Goal: Obtain resource: Download file/media

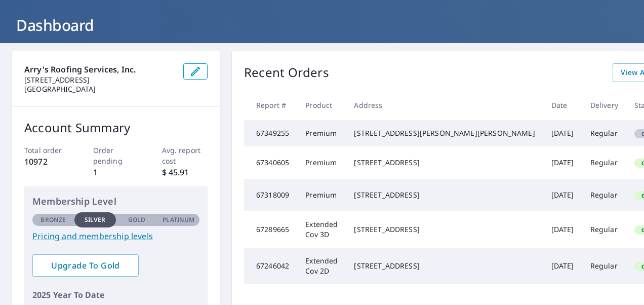
scroll to position [101, 0]
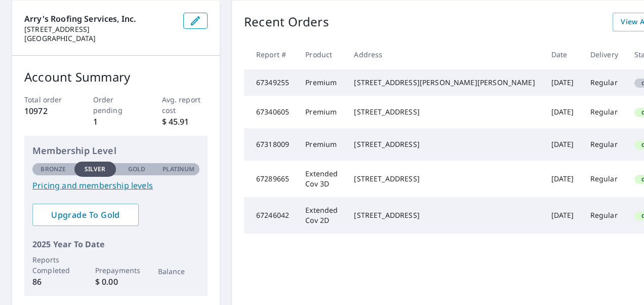
click at [344, 128] on td "Premium" at bounding box center [321, 112] width 49 height 32
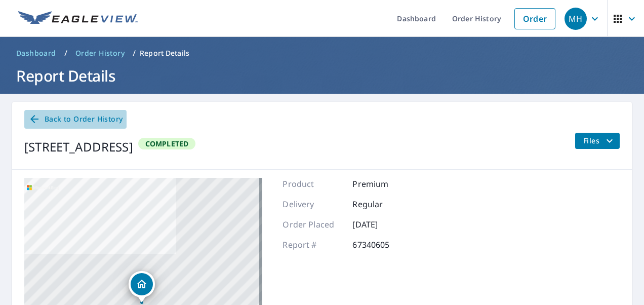
click at [32, 118] on icon at bounding box center [34, 119] width 8 height 8
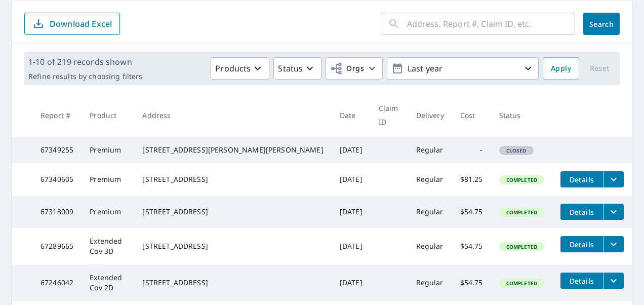
scroll to position [152, 0]
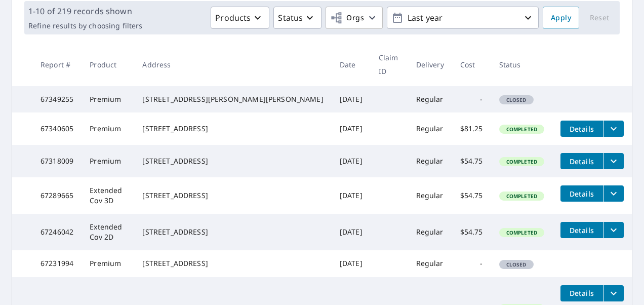
click at [607, 126] on icon "filesDropdownBtn-67340605" at bounding box center [613, 128] width 12 height 12
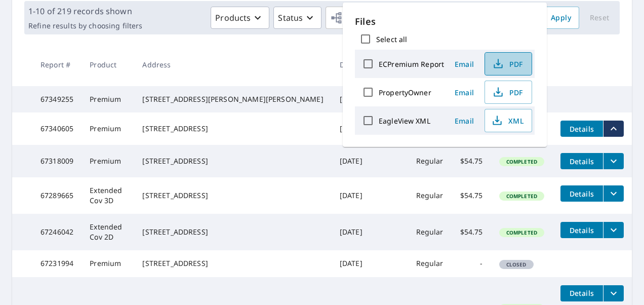
click at [503, 65] on span "PDF" at bounding box center [507, 64] width 32 height 12
